Goal: Navigation & Orientation: Go to known website

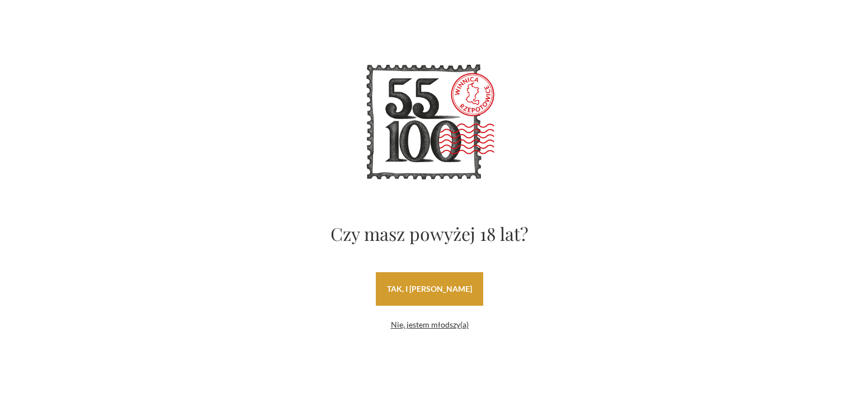
click at [427, 293] on link "tak, i [PERSON_NAME]" at bounding box center [429, 289] width 107 height 34
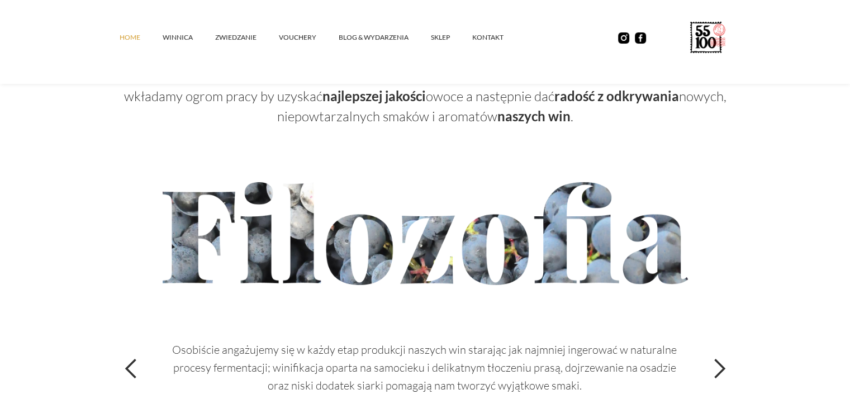
scroll to position [3689, 0]
